Goal: Find specific page/section: Find specific page/section

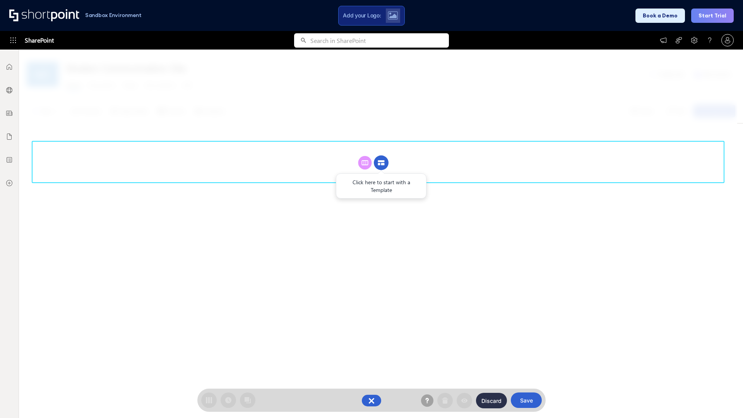
click at [381, 163] on circle at bounding box center [381, 163] width 15 height 15
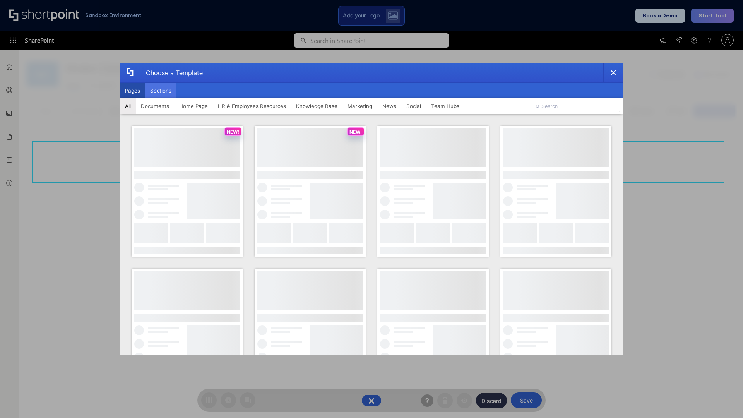
click at [161, 91] on button "Sections" at bounding box center [160, 90] width 31 height 15
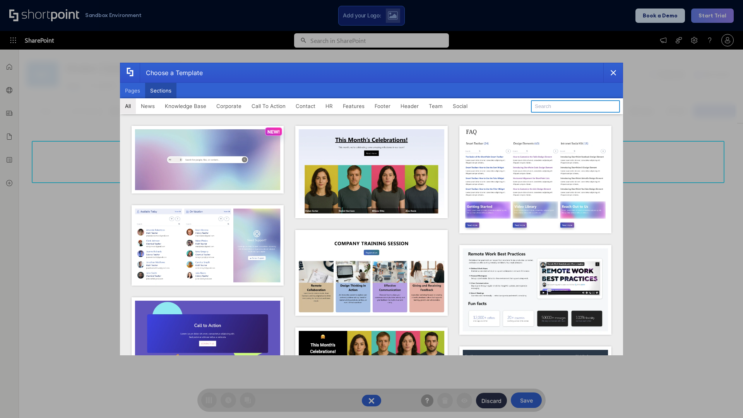
type input "Paralax Cta"
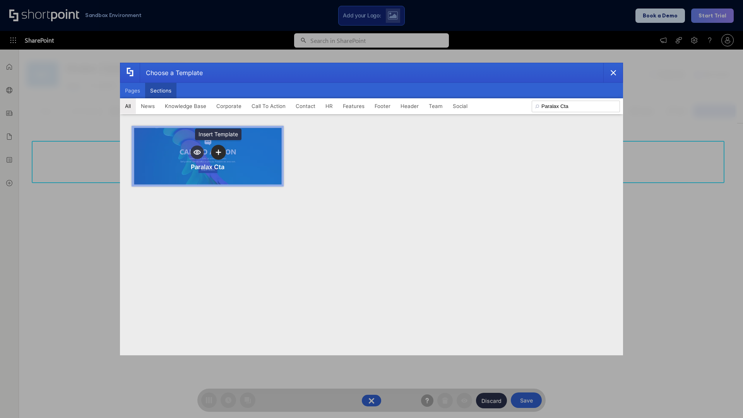
click at [218, 152] on icon "template selector" at bounding box center [218, 151] width 5 height 5
